Goal: Information Seeking & Learning: Learn about a topic

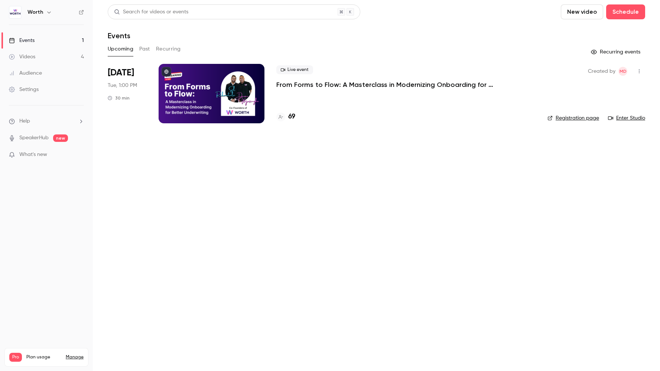
click at [292, 115] on h4 "69" at bounding box center [291, 117] width 7 height 10
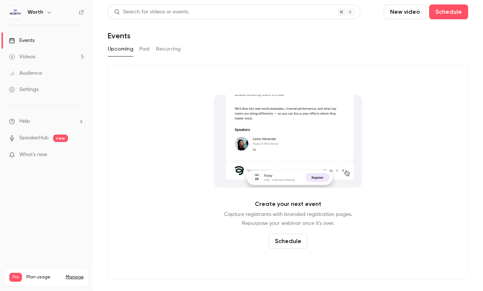
click at [35, 57] on div "Videos" at bounding box center [22, 56] width 26 height 7
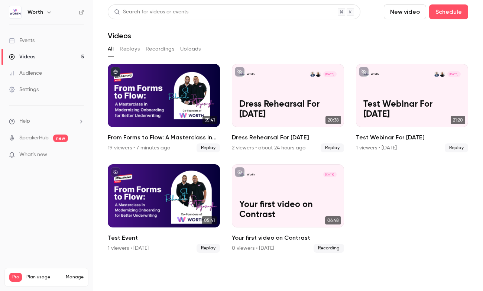
click at [41, 70] on div "Audience" at bounding box center [25, 72] width 33 height 7
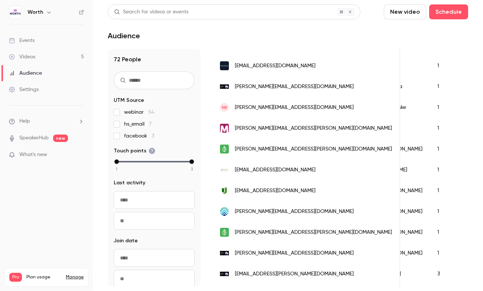
scroll to position [133, 0]
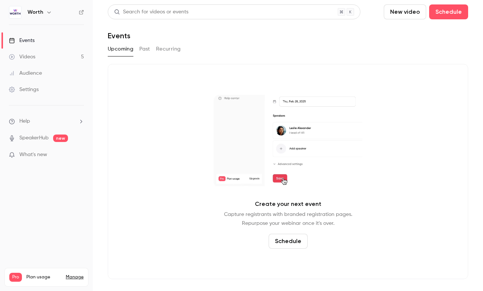
click at [43, 62] on link "Videos 5" at bounding box center [46, 57] width 93 height 16
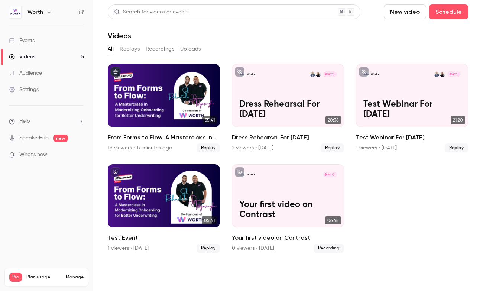
click at [132, 50] on button "Replays" at bounding box center [130, 49] width 20 height 12
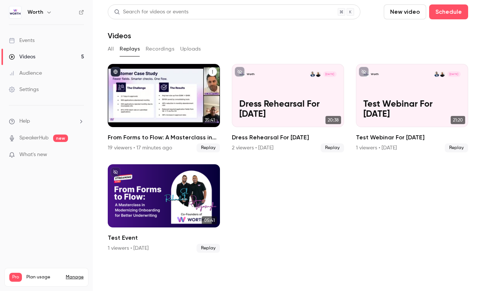
click at [130, 147] on div "19 viewers • 17 minutes ago" at bounding box center [140, 147] width 64 height 7
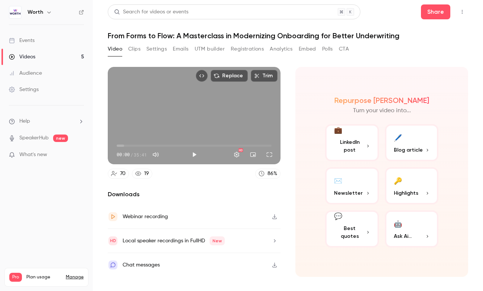
click at [35, 42] on link "Events" at bounding box center [46, 40] width 93 height 16
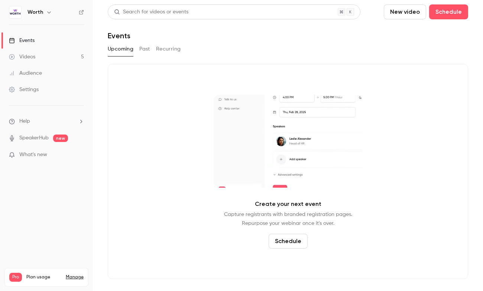
click at [41, 52] on link "Videos 5" at bounding box center [46, 57] width 93 height 16
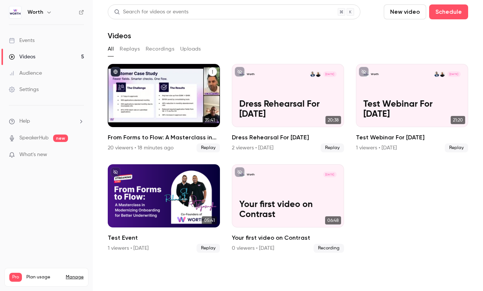
click at [158, 145] on div "20 viewers • 18 minutes ago" at bounding box center [141, 147] width 66 height 7
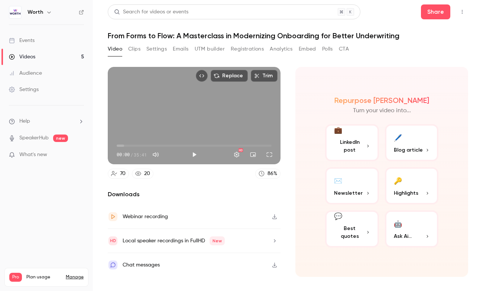
click at [34, 74] on div "Audience" at bounding box center [25, 72] width 33 height 7
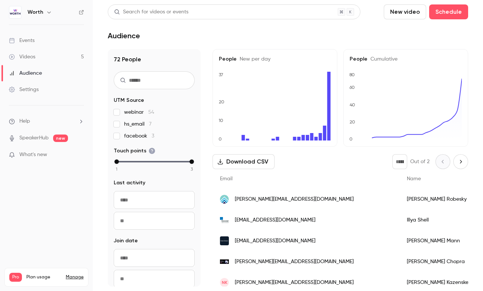
click at [34, 86] on div "Settings" at bounding box center [24, 89] width 30 height 7
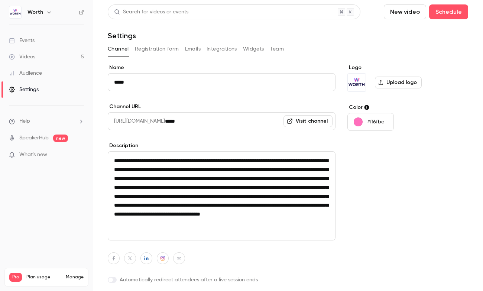
click at [33, 40] on div "Events" at bounding box center [22, 40] width 26 height 7
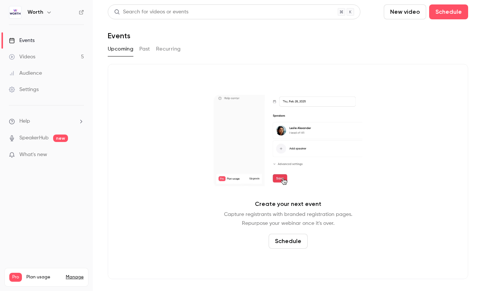
click at [148, 50] on button "Past" at bounding box center [144, 49] width 11 height 12
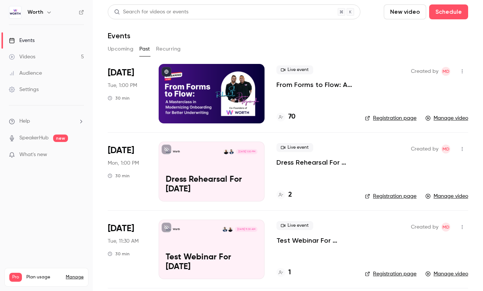
click at [327, 111] on div "Live event From Forms to Flow: A Masterclass in Modernizing Onboarding for Bett…" at bounding box center [314, 93] width 77 height 59
click at [376, 119] on link "Registration page" at bounding box center [391, 117] width 52 height 7
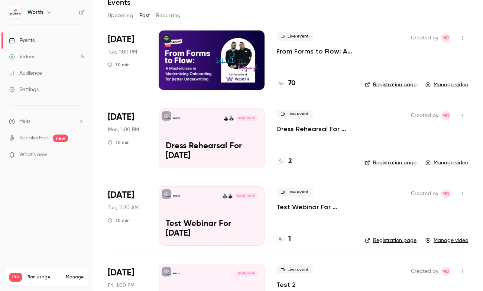
scroll to position [34, 0]
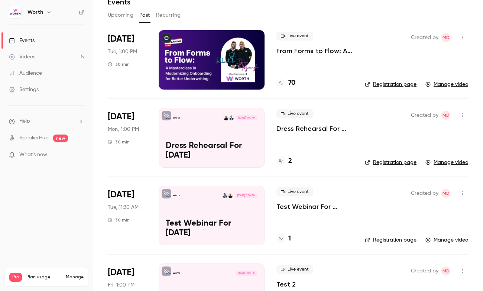
click at [293, 83] on h4 "70" at bounding box center [291, 83] width 7 height 10
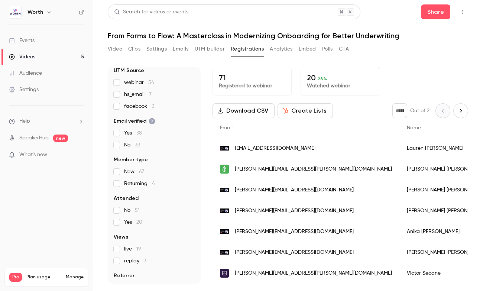
scroll to position [49, 0]
click at [49, 39] on link "Events" at bounding box center [46, 40] width 93 height 16
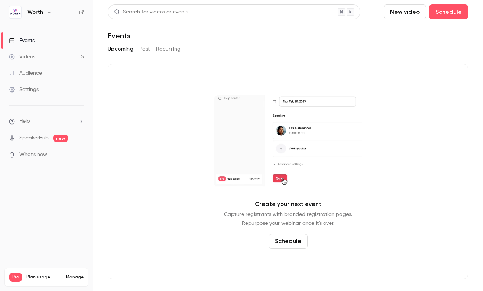
click at [144, 50] on button "Past" at bounding box center [144, 49] width 11 height 12
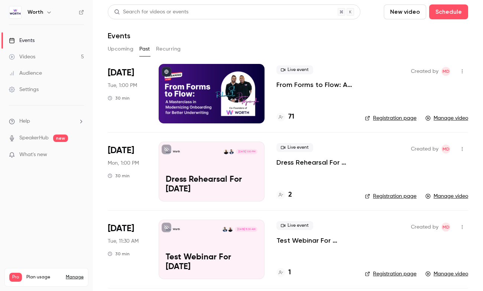
click at [144, 103] on div "Sep 23 Tue, 1:00 PM 30 min" at bounding box center [127, 93] width 39 height 59
click at [250, 89] on div at bounding box center [212, 93] width 106 height 59
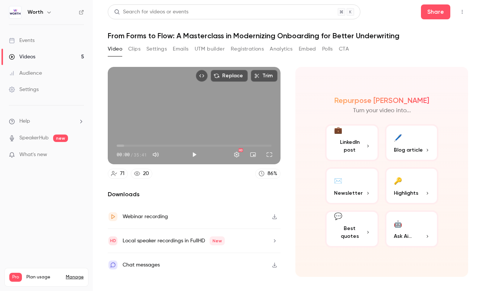
click at [142, 174] on link "20" at bounding box center [142, 174] width 22 height 10
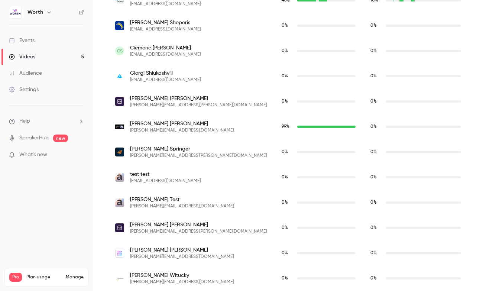
scroll to position [1816, 0]
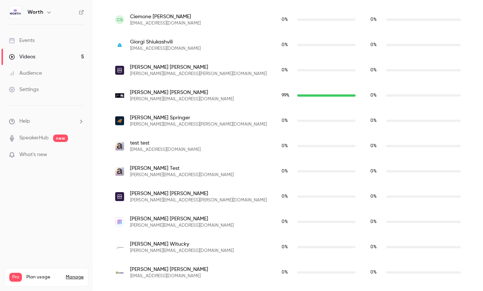
click at [48, 71] on link "Audience" at bounding box center [46, 73] width 93 height 16
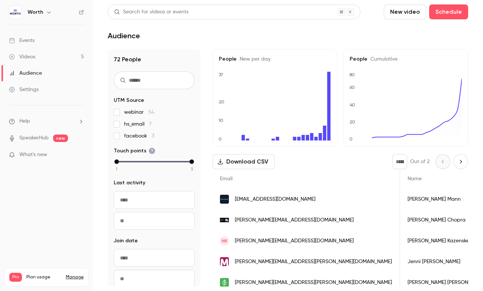
scroll to position [0, 63]
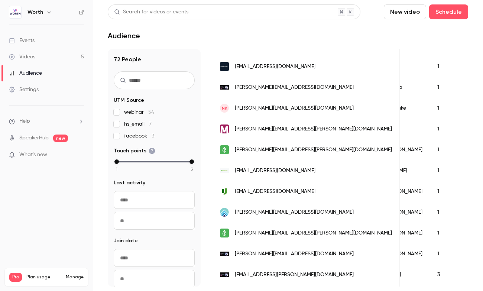
click at [59, 47] on link "Events" at bounding box center [46, 40] width 93 height 16
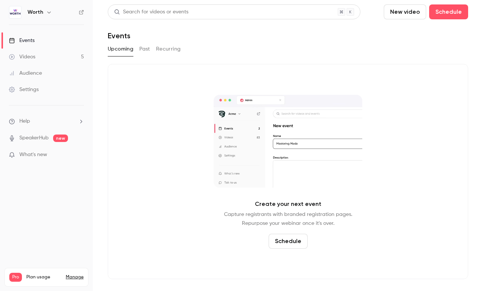
click at [59, 59] on link "Videos 5" at bounding box center [46, 57] width 93 height 16
